Goal: Transaction & Acquisition: Purchase product/service

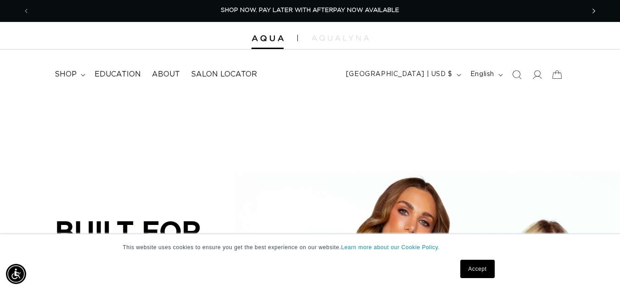
click at [588, 10] on button "Next announcement" at bounding box center [593, 10] width 20 height 17
click at [480, 270] on link "Accept" at bounding box center [477, 269] width 34 height 18
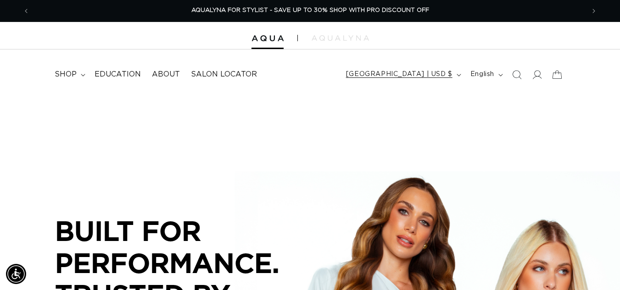
click at [408, 68] on button "[GEOGRAPHIC_DATA] | USD $" at bounding box center [402, 74] width 124 height 17
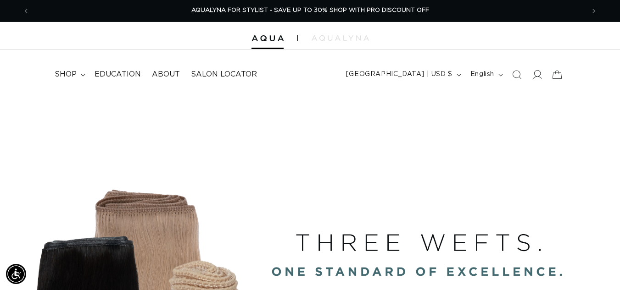
click at [535, 82] on span at bounding box center [536, 75] width 20 height 20
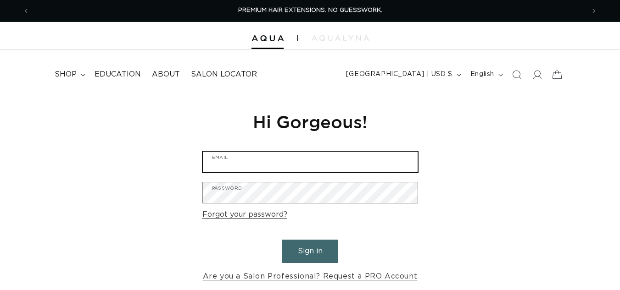
click at [296, 166] on input "Email" at bounding box center [310, 162] width 215 height 21
type input "julierowe10@icloud.com"
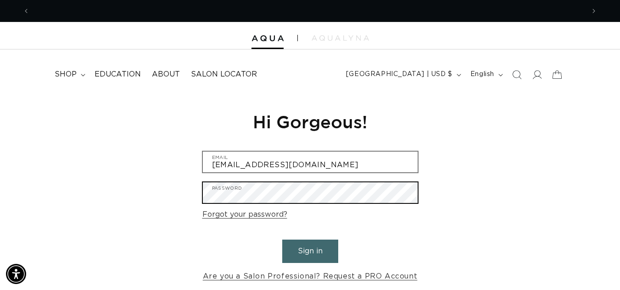
scroll to position [0, 1109]
click at [282, 240] on button "Sign in" at bounding box center [310, 251] width 56 height 23
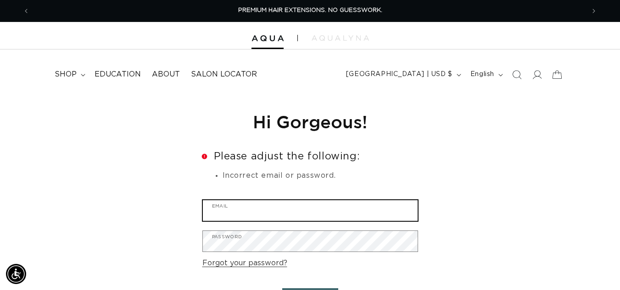
click at [262, 208] on input "Email" at bounding box center [310, 210] width 215 height 21
type input "julierowe10@icloud.com"
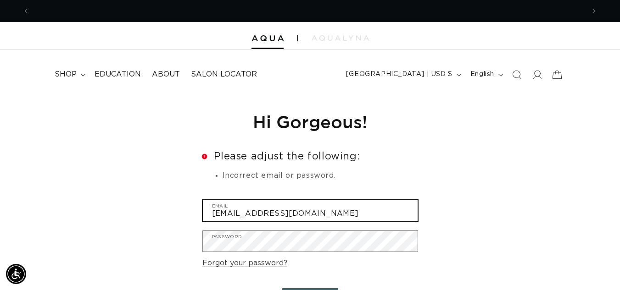
scroll to position [0, 554]
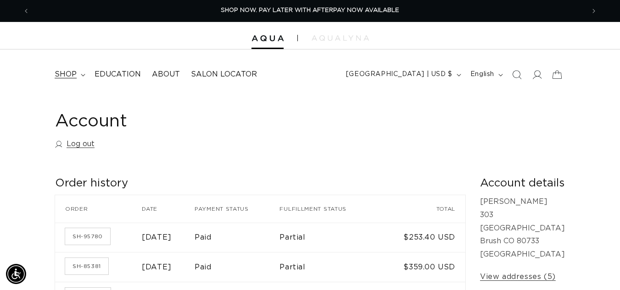
scroll to position [0, 554]
click at [70, 78] on span "shop" at bounding box center [66, 75] width 22 height 10
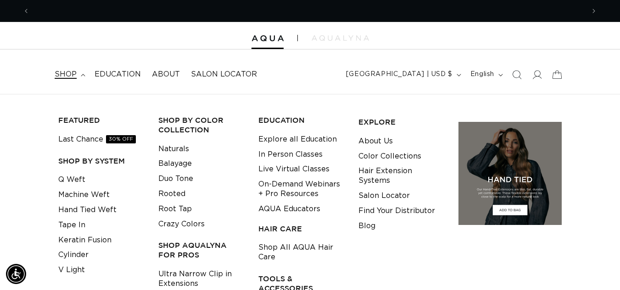
scroll to position [0, 0]
click at [92, 253] on li "Cylinder" at bounding box center [101, 255] width 86 height 15
click at [77, 256] on link "Cylinder" at bounding box center [73, 255] width 30 height 15
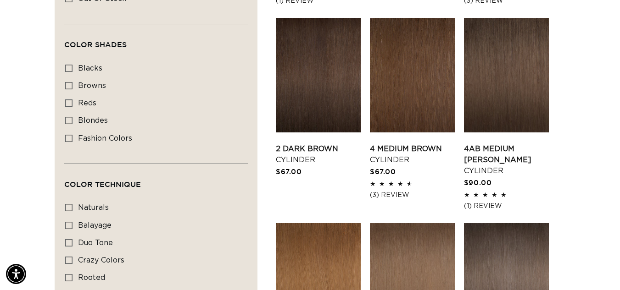
scroll to position [504, 0]
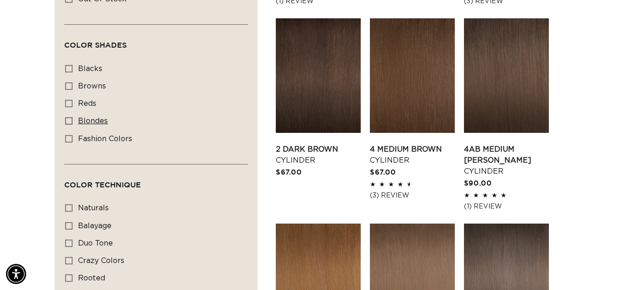
click at [91, 118] on span "blondes" at bounding box center [93, 120] width 30 height 7
click at [72, 118] on input "blondes blondes (22 products)" at bounding box center [68, 120] width 7 height 7
checkbox input "true"
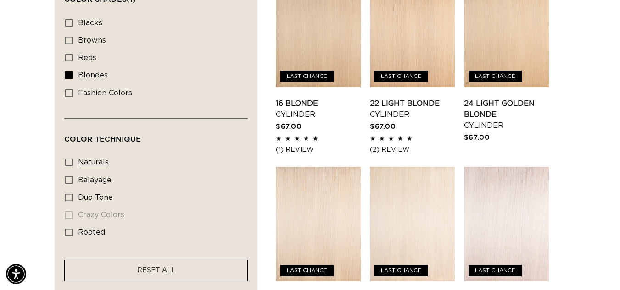
click at [91, 160] on span "naturals" at bounding box center [93, 162] width 31 height 7
click at [72, 160] on input "naturals naturals (10 products)" at bounding box center [68, 162] width 7 height 7
checkbox input "true"
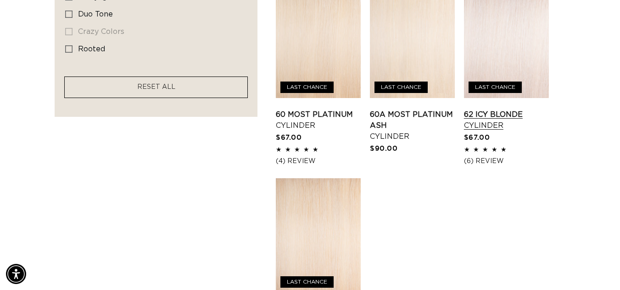
click at [521, 114] on link "62 Icy Blonde Cylinder" at bounding box center [506, 120] width 85 height 22
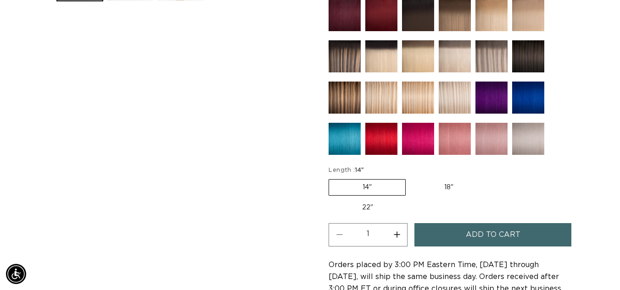
scroll to position [0, 554]
click at [376, 210] on label "22" Variant sold out or unavailable" at bounding box center [367, 208] width 78 height 16
click at [491, 178] on input "22" Variant sold out or unavailable" at bounding box center [491, 177] width 0 height 0
radio input "true"
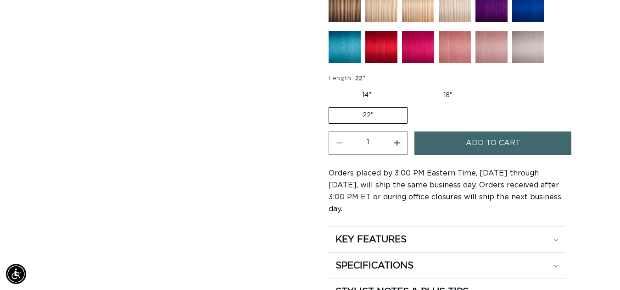
click at [393, 143] on button "Increase quantity for 62 Icy Blonde - Cylinder" at bounding box center [396, 143] width 21 height 23
type input "3"
click at [526, 148] on button "Add to cart" at bounding box center [492, 143] width 157 height 23
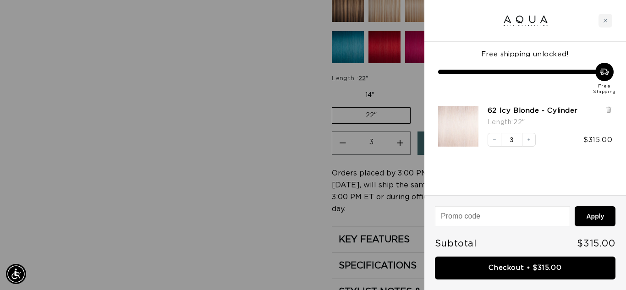
scroll to position [0, 561]
click at [249, 81] on div at bounding box center [313, 145] width 626 height 290
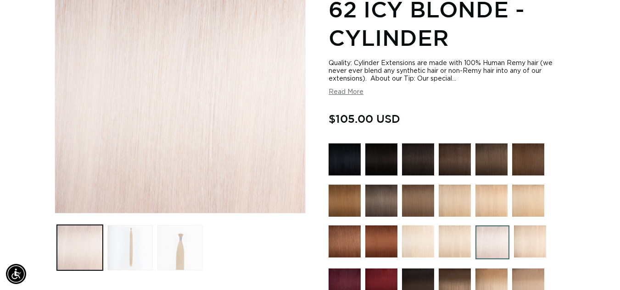
scroll to position [138, 0]
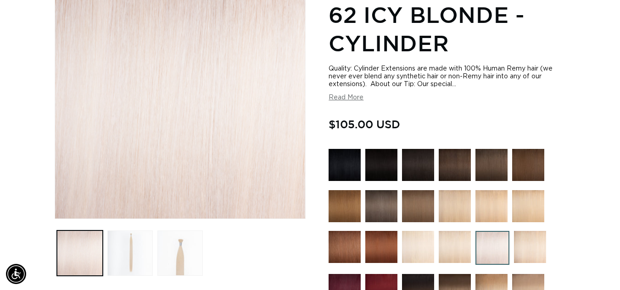
click at [532, 95] on div "Quality: Cylinder Extensions are made with 100% Human Remy hair (we never ever …" at bounding box center [446, 83] width 237 height 37
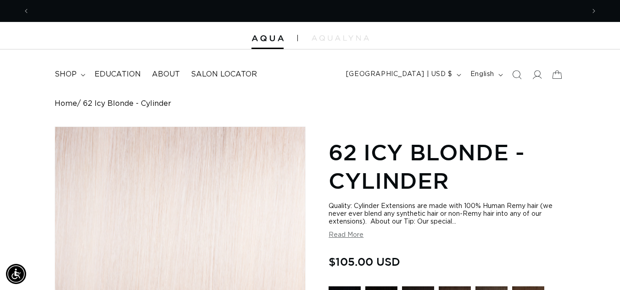
scroll to position [0, 0]
click at [534, 74] on icon at bounding box center [537, 74] width 10 height 9
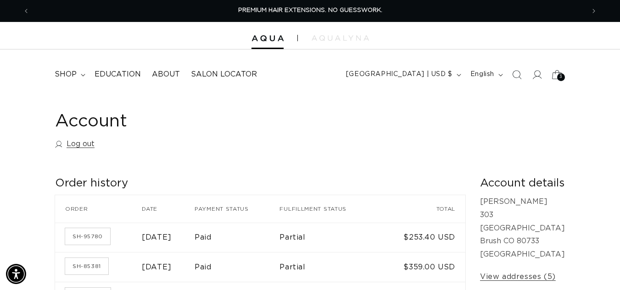
click at [561, 76] on span "3" at bounding box center [560, 77] width 3 height 8
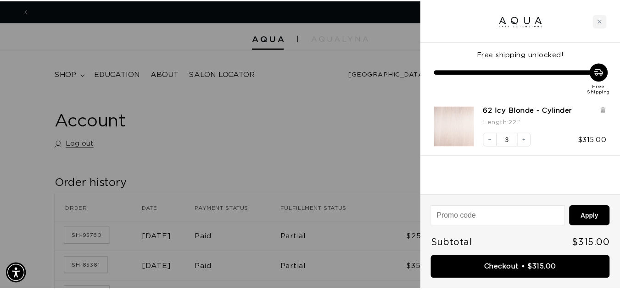
scroll to position [0, 561]
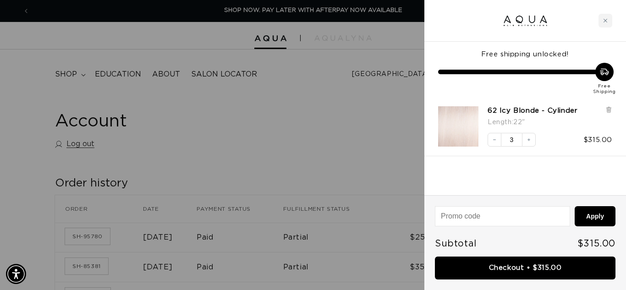
click at [345, 126] on div at bounding box center [313, 145] width 626 height 290
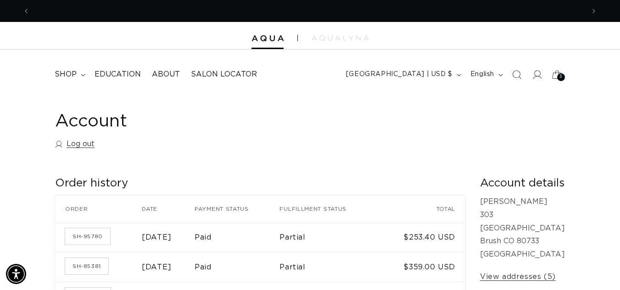
scroll to position [0, 1109]
